Goal: Information Seeking & Learning: Learn about a topic

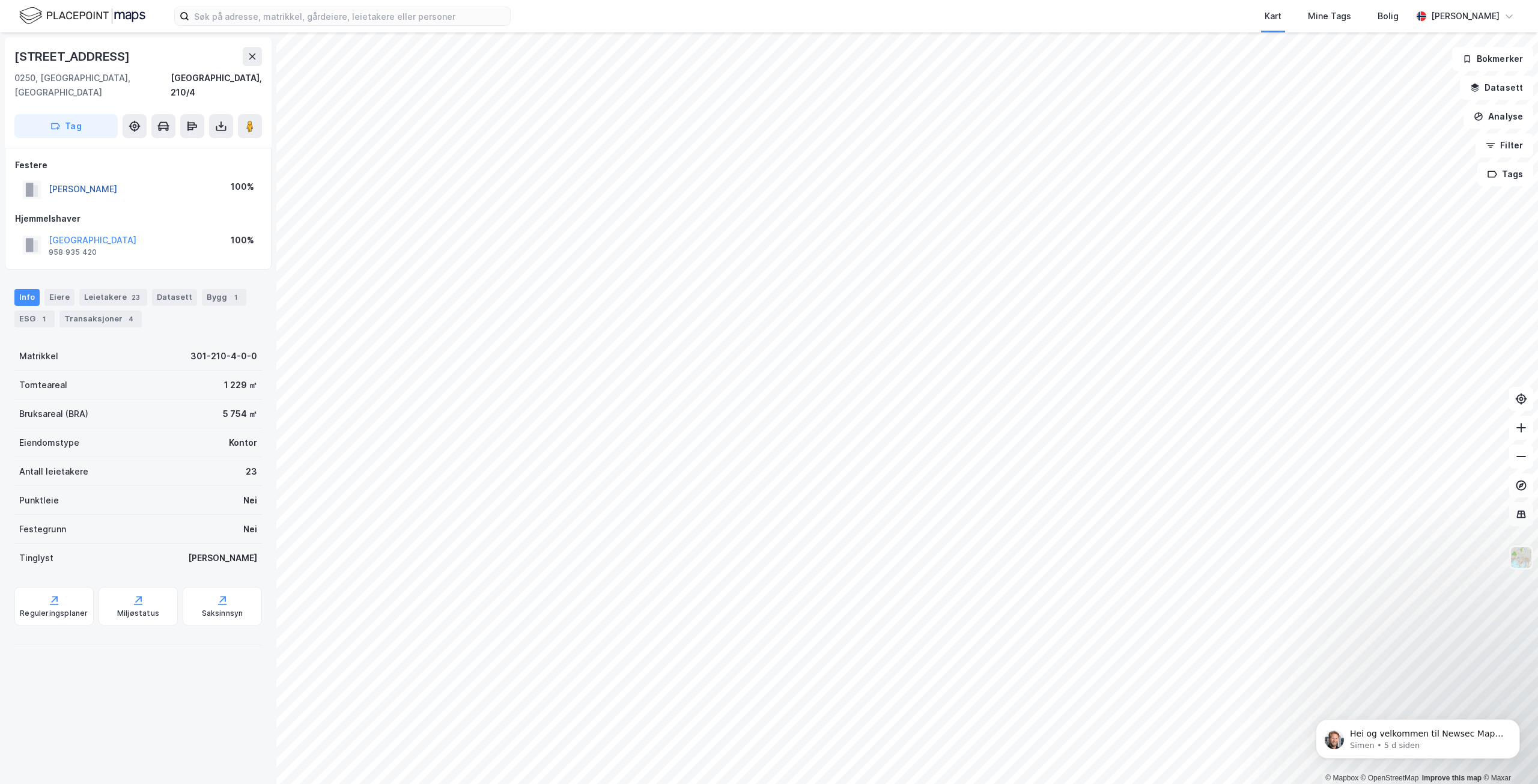
click at [0, 0] on button "[PERSON_NAME]" at bounding box center [0, 0] width 0 height 0
